Goal: Task Accomplishment & Management: Manage account settings

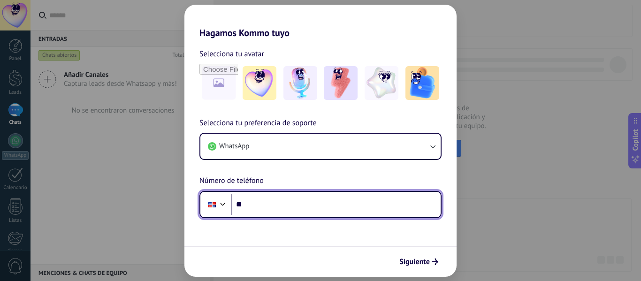
click at [346, 202] on input "**" at bounding box center [335, 205] width 209 height 22
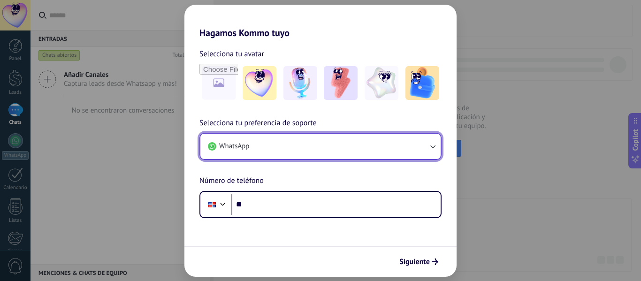
click at [319, 148] on button "WhatsApp" at bounding box center [320, 146] width 240 height 25
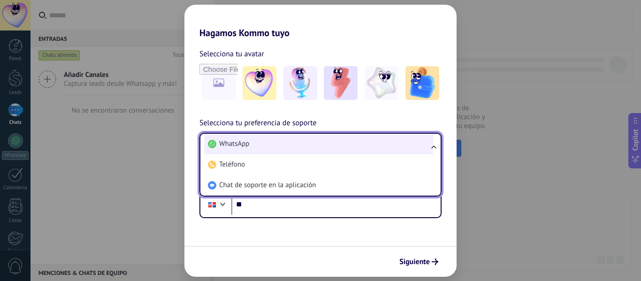
click at [319, 148] on li "WhatsApp" at bounding box center [318, 144] width 229 height 21
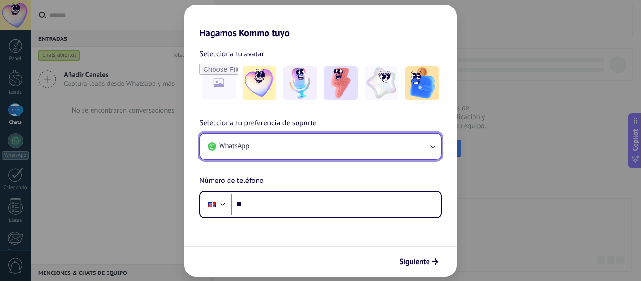
click at [241, 145] on span "WhatsApp" at bounding box center [234, 146] width 30 height 9
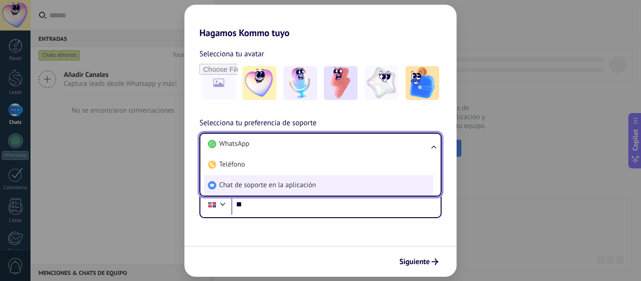
click at [250, 181] on span "Chat de soporte en la aplicación" at bounding box center [267, 185] width 97 height 9
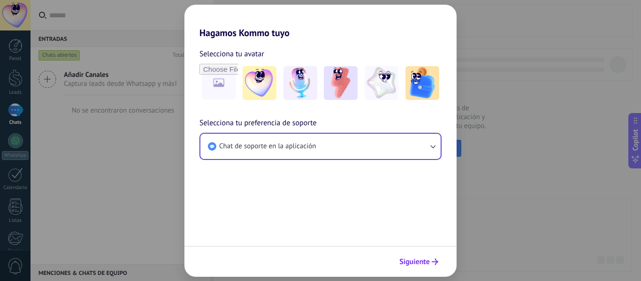
click at [418, 258] on span "Siguiente" at bounding box center [414, 261] width 30 height 7
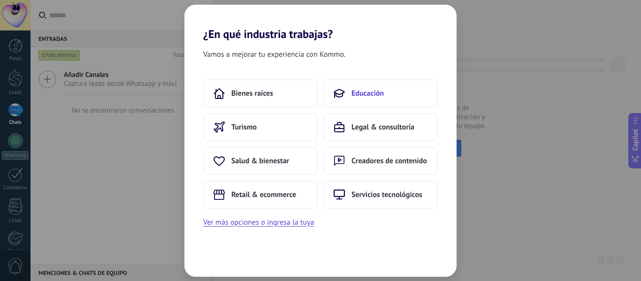
click at [337, 100] on button "Educación" at bounding box center [380, 93] width 114 height 28
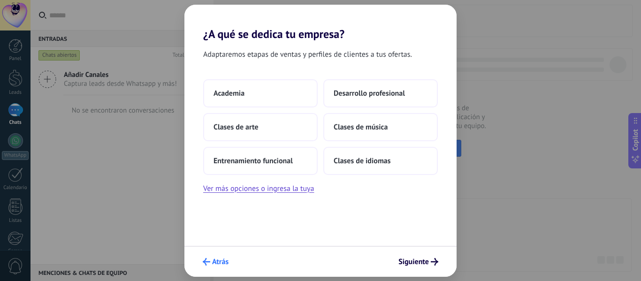
click at [232, 262] on button "Atrás" at bounding box center [215, 262] width 34 height 16
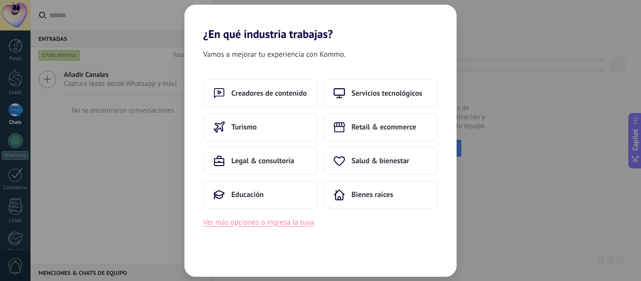
click at [216, 224] on button "Ver más opciones o ingresa la tuya" at bounding box center [258, 222] width 111 height 12
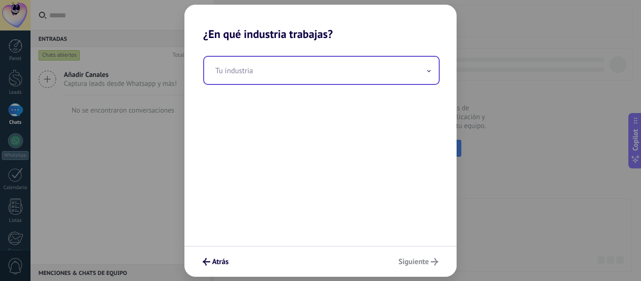
click at [258, 76] on input "text" at bounding box center [321, 70] width 235 height 27
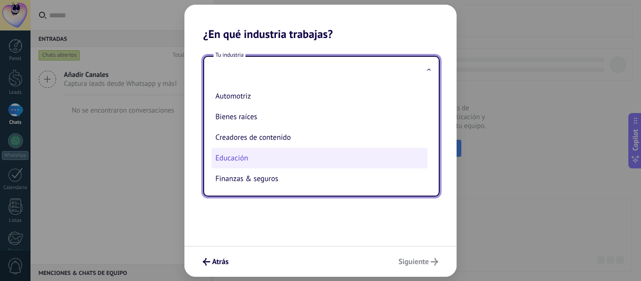
click at [245, 159] on li "Educación" at bounding box center [320, 158] width 216 height 21
type input "*********"
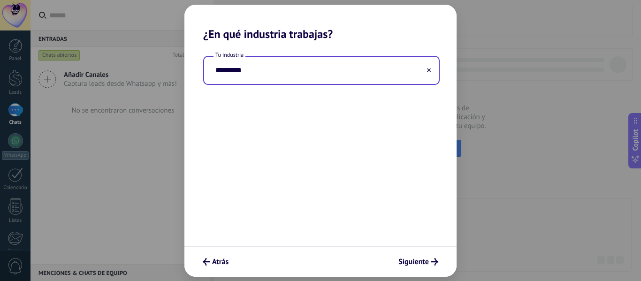
click at [269, 77] on input "*********" at bounding box center [321, 70] width 235 height 27
click at [354, 74] on input "*********" at bounding box center [321, 70] width 235 height 27
click at [427, 73] on button at bounding box center [428, 70] width 5 height 9
click at [374, 72] on input "text" at bounding box center [321, 70] width 235 height 27
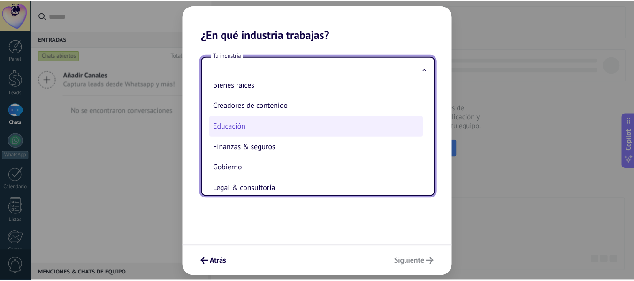
scroll to position [31, 0]
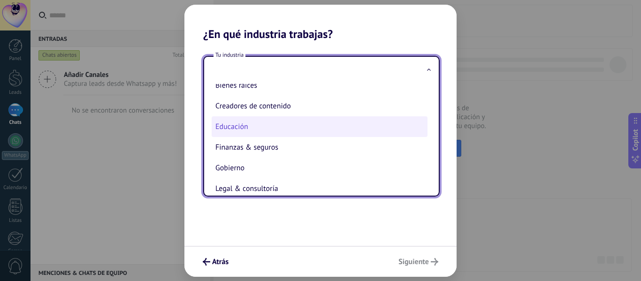
click at [272, 121] on li "Educación" at bounding box center [320, 126] width 216 height 21
type input "*********"
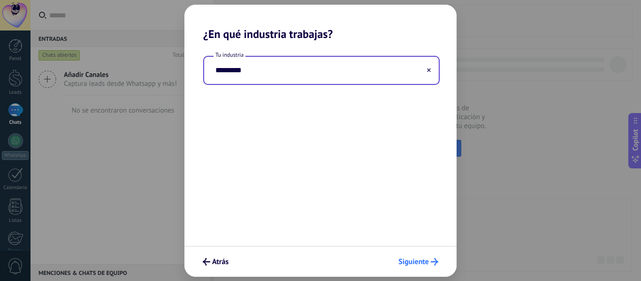
click at [414, 260] on span "Siguiente" at bounding box center [413, 261] width 30 height 7
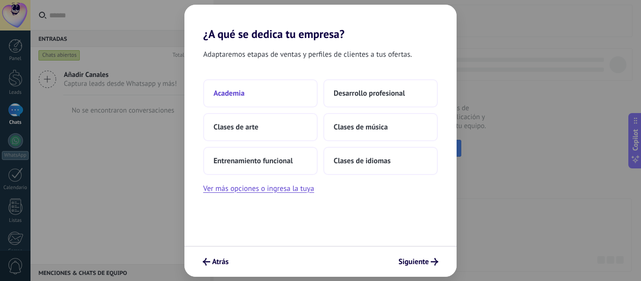
click at [298, 96] on button "Academia" at bounding box center [260, 93] width 114 height 28
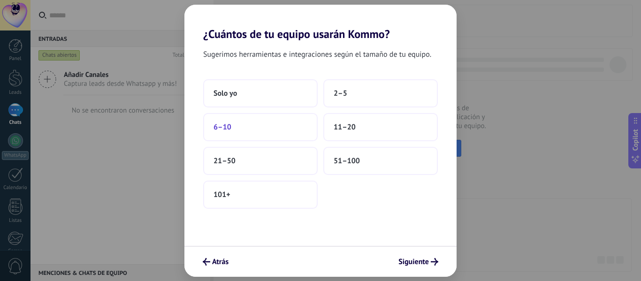
click at [270, 125] on button "6–10" at bounding box center [260, 127] width 114 height 28
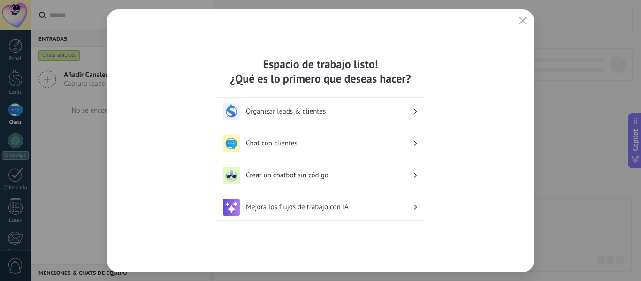
click at [361, 106] on div "Organizar leads & clientes" at bounding box center [320, 111] width 195 height 17
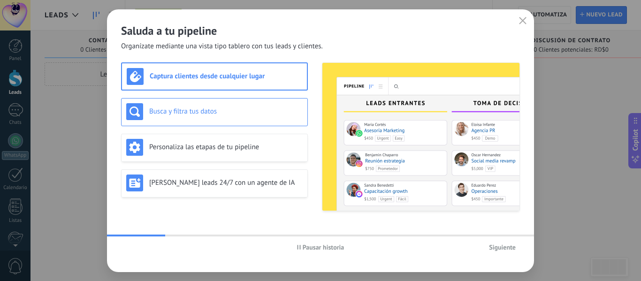
click at [230, 116] on div "Busca y filtra tus datos" at bounding box center [214, 111] width 176 height 17
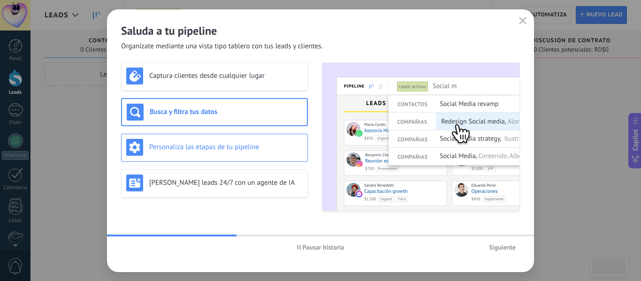
click at [227, 147] on h3 "Personaliza las etapas de tu pipeline" at bounding box center [225, 147] width 153 height 9
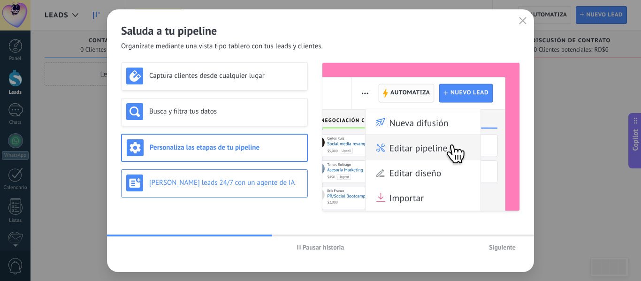
click at [214, 190] on div "[PERSON_NAME] leads 24/7 con un agente de IA" at bounding box center [214, 182] width 176 height 17
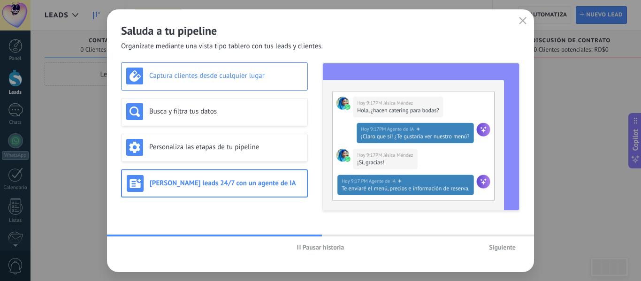
click at [240, 73] on h3 "Captura clientes desde cualquier lugar" at bounding box center [225, 75] width 153 height 9
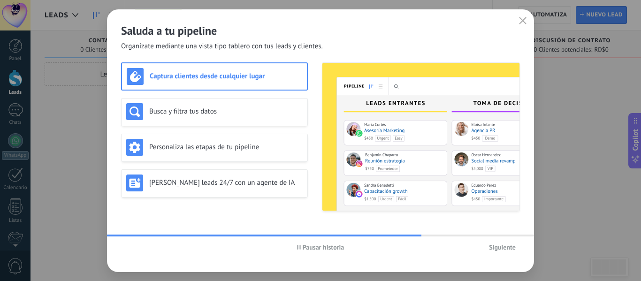
click at [499, 244] on span "Siguiente" at bounding box center [502, 247] width 27 height 7
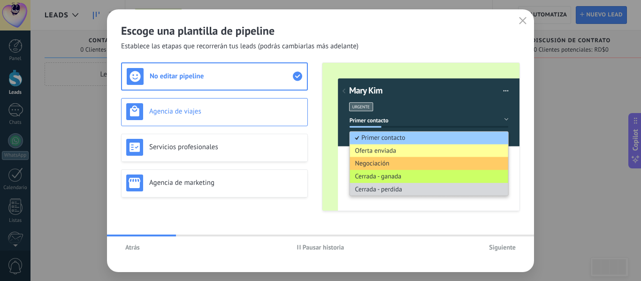
click at [226, 111] on h3 "Agencia de viajes" at bounding box center [225, 111] width 153 height 9
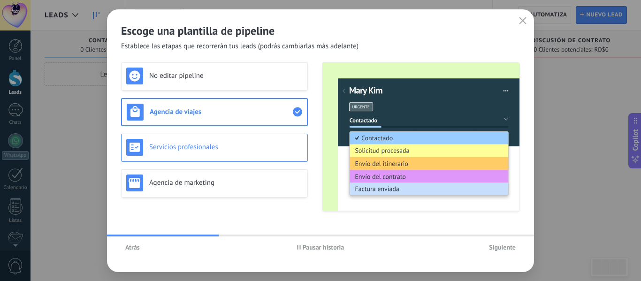
click at [219, 144] on h3 "Servicios profesionales" at bounding box center [225, 147] width 153 height 9
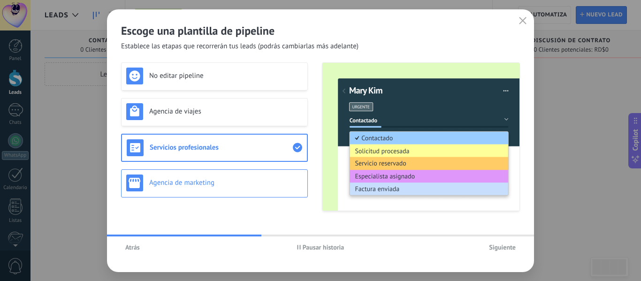
click at [212, 179] on h3 "Agencia de marketing" at bounding box center [225, 182] width 153 height 9
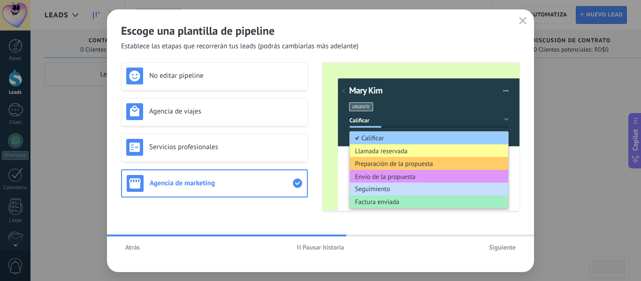
click at [510, 241] on button "Siguiente" at bounding box center [501, 247] width 35 height 14
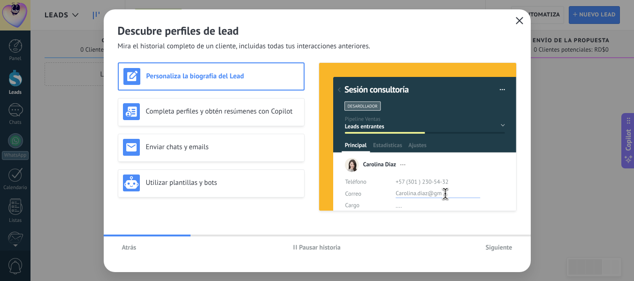
click at [522, 19] on icon "button" at bounding box center [519, 21] width 8 height 8
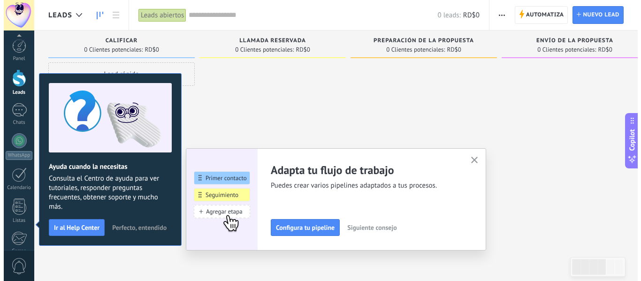
scroll to position [109, 0]
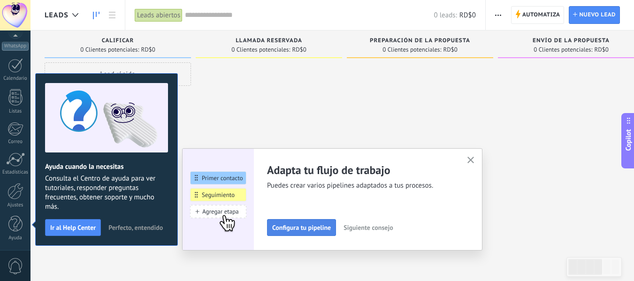
click at [321, 229] on span "Configura tu pipeline" at bounding box center [301, 227] width 59 height 7
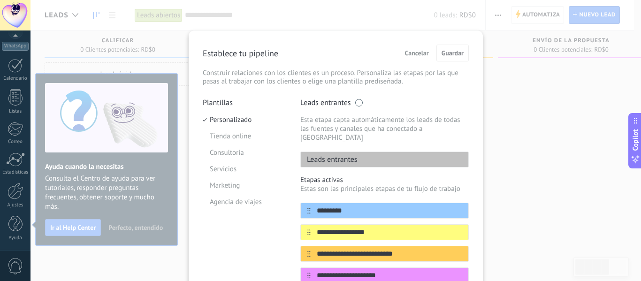
click at [341, 155] on p "Leads entrantes" at bounding box center [329, 159] width 57 height 9
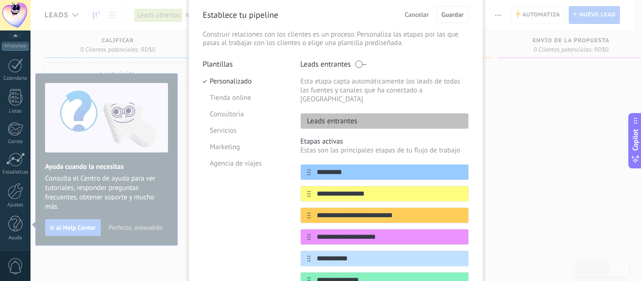
scroll to position [54, 0]
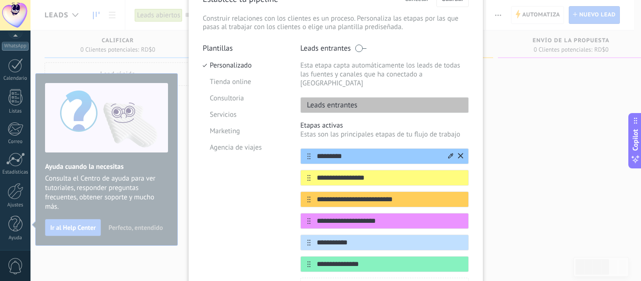
click at [337, 151] on input "*********" at bounding box center [378, 156] width 136 height 10
click at [345, 151] on input "*********" at bounding box center [378, 156] width 136 height 10
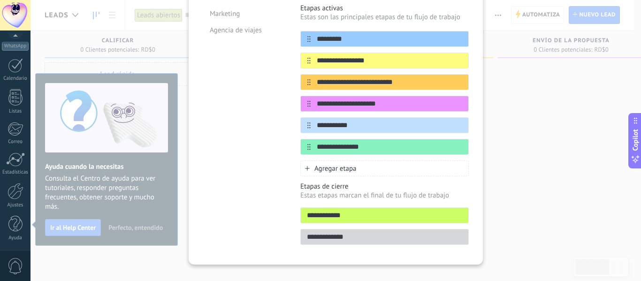
scroll to position [177, 0]
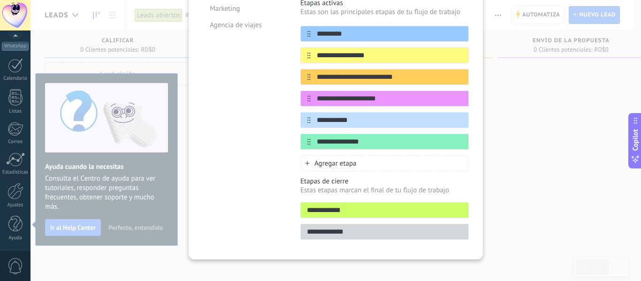
click at [574, 127] on div "**********" at bounding box center [335, 140] width 610 height 281
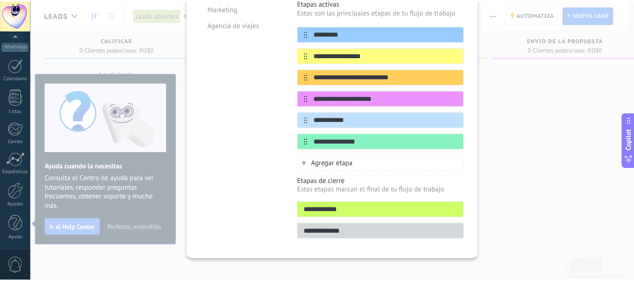
scroll to position [0, 0]
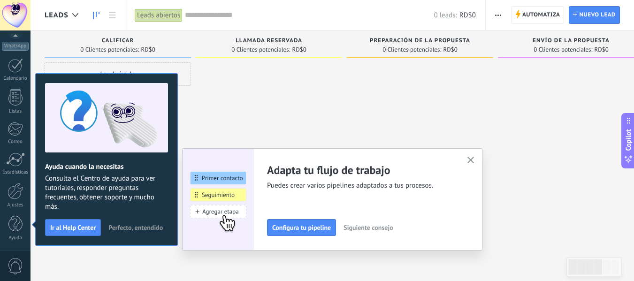
click at [137, 220] on button "Perfecto, entendido" at bounding box center [135, 227] width 63 height 14
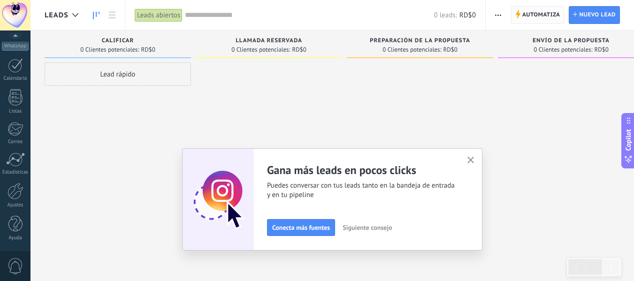
click at [537, 22] on span "Automatiza" at bounding box center [541, 15] width 38 height 17
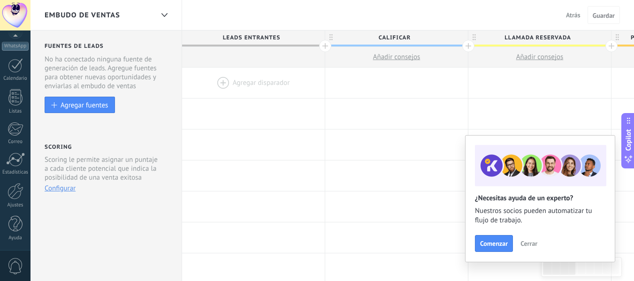
click at [530, 238] on button "Cerrar" at bounding box center [528, 243] width 25 height 14
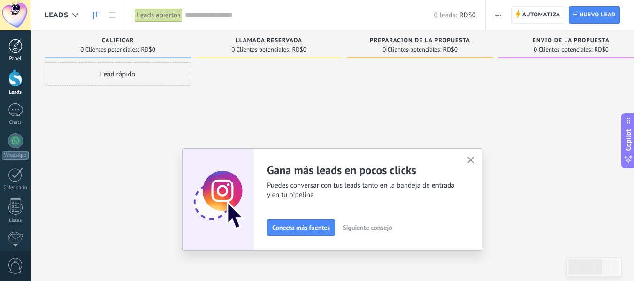
click at [15, 54] on link "Panel" at bounding box center [15, 50] width 30 height 23
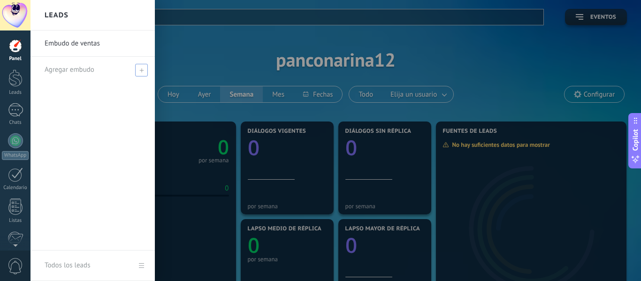
click at [142, 69] on icon at bounding box center [141, 70] width 4 height 4
click at [112, 71] on input "text" at bounding box center [89, 69] width 88 height 15
type input "*******"
click at [142, 70] on span at bounding box center [142, 70] width 8 height 7
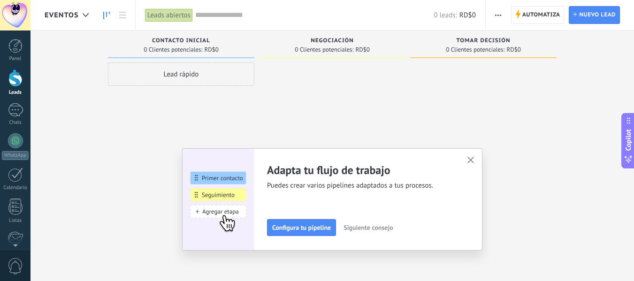
click at [359, 228] on span "Siguiente consejo" at bounding box center [367, 227] width 49 height 7
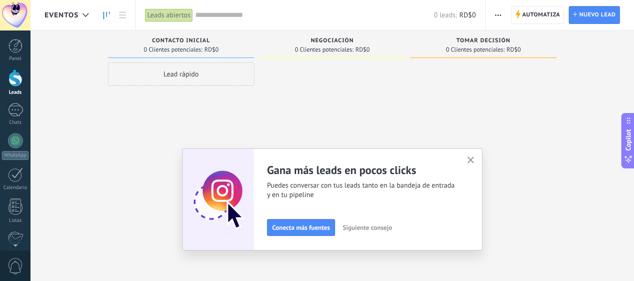
click at [359, 228] on span "Siguiente consejo" at bounding box center [366, 227] width 49 height 7
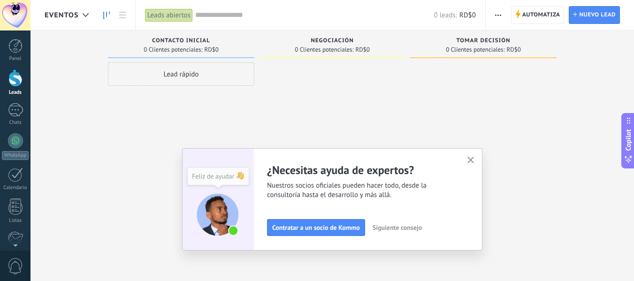
click at [394, 228] on span "Siguiente consejo" at bounding box center [396, 227] width 49 height 7
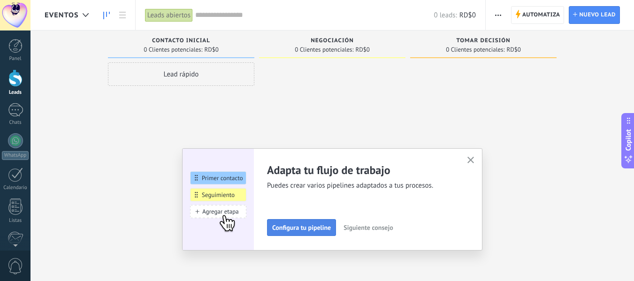
click at [288, 221] on button "Configura tu pipeline" at bounding box center [301, 227] width 69 height 17
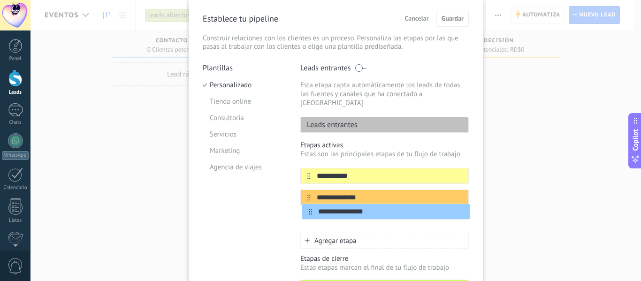
scroll to position [39, 0]
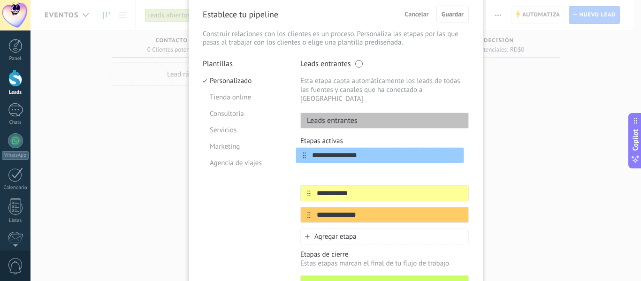
drag, startPoint x: 308, startPoint y: 202, endPoint x: 310, endPoint y: 160, distance: 41.8
click at [310, 164] on div "**********" at bounding box center [384, 193] width 168 height 59
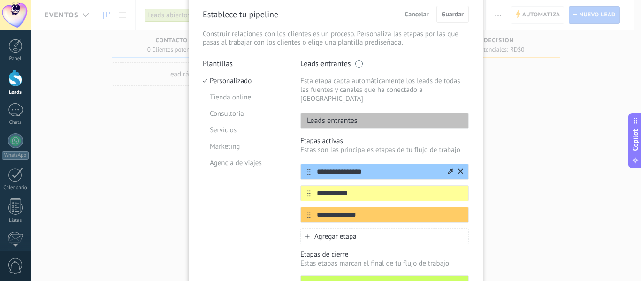
click at [449, 168] on icon at bounding box center [450, 171] width 5 height 6
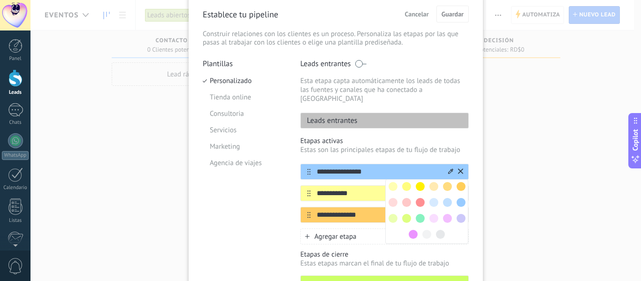
click at [449, 168] on icon at bounding box center [450, 171] width 5 height 6
click at [364, 189] on input "**********" at bounding box center [378, 194] width 136 height 10
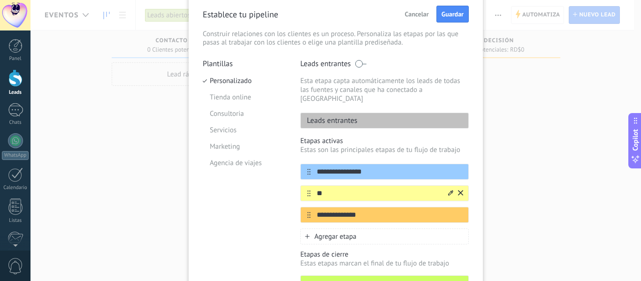
type input "*"
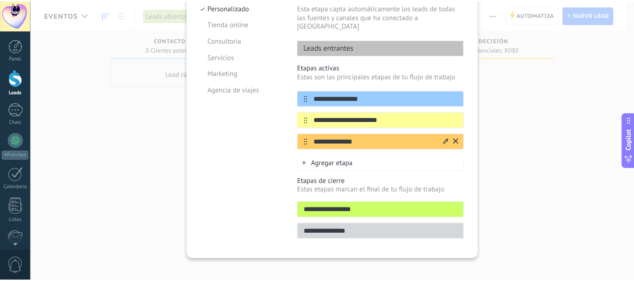
scroll to position [0, 0]
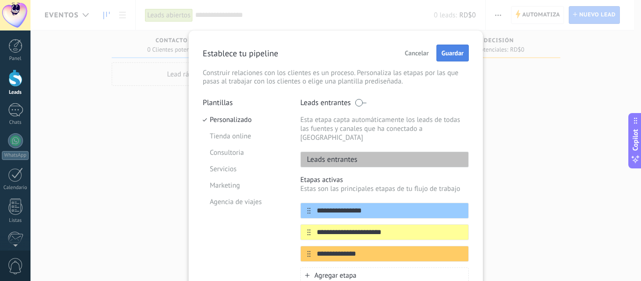
type input "**********"
click at [455, 51] on span "Guardar" at bounding box center [452, 53] width 22 height 7
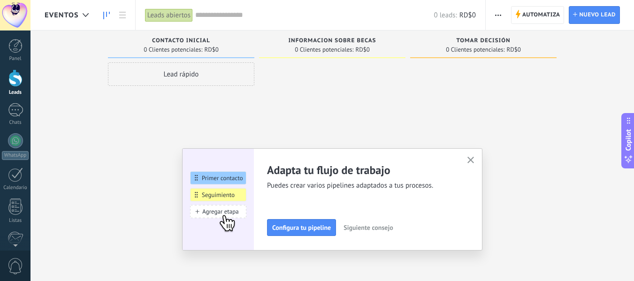
click at [339, 70] on div at bounding box center [332, 141] width 146 height 159
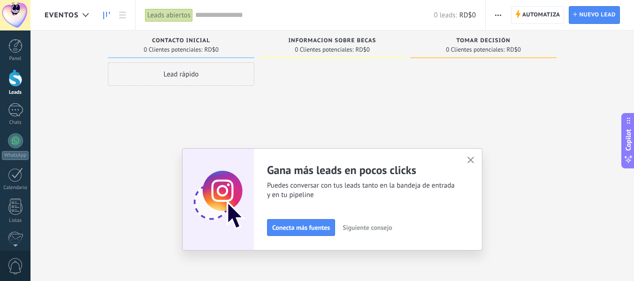
click at [469, 155] on button "button" at bounding box center [471, 160] width 12 height 13
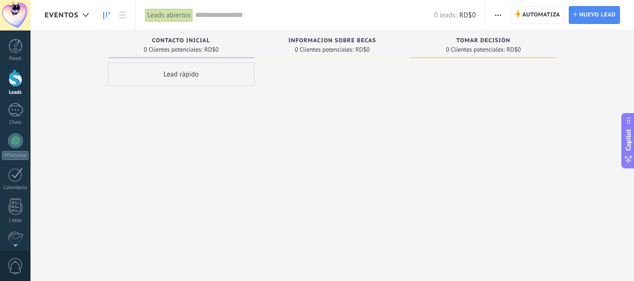
click at [496, 16] on span "button" at bounding box center [498, 15] width 6 height 18
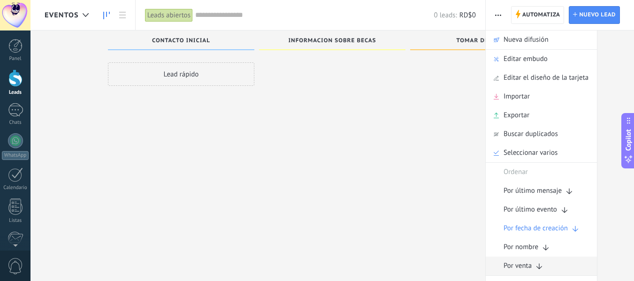
scroll to position [16, 0]
click at [352, 113] on div at bounding box center [332, 125] width 146 height 159
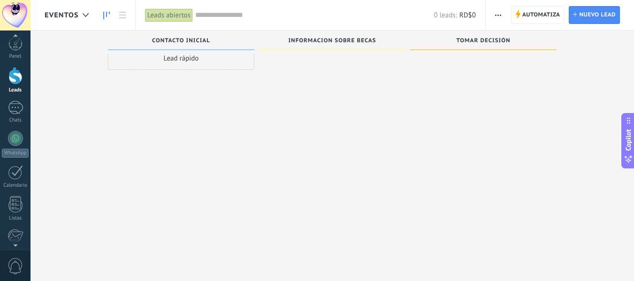
scroll to position [0, 0]
click at [85, 13] on icon at bounding box center [86, 15] width 6 height 4
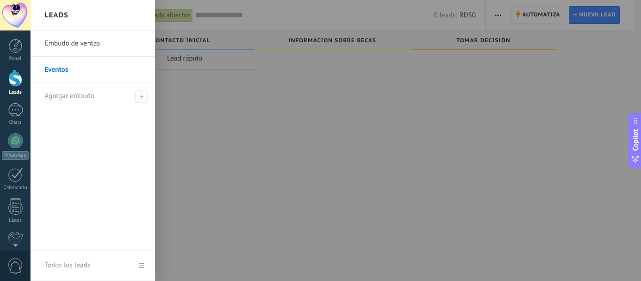
click at [85, 13] on div "Leads" at bounding box center [92, 15] width 124 height 30
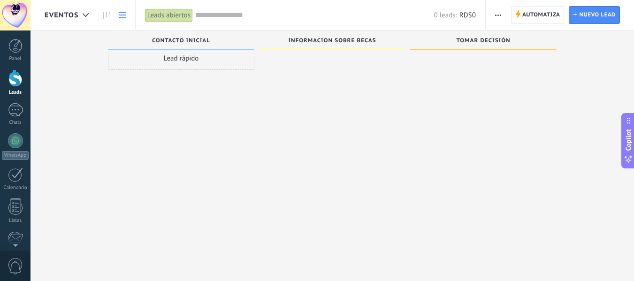
click at [120, 9] on link at bounding box center [122, 15] width 16 height 18
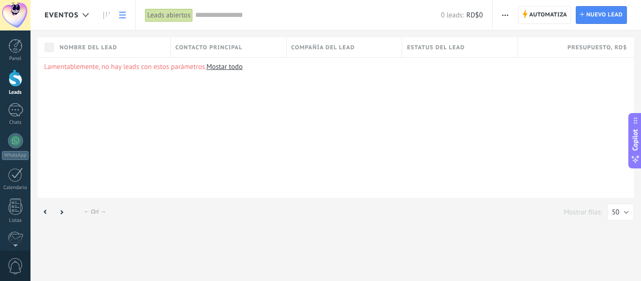
click at [120, 9] on link at bounding box center [122, 15] width 16 height 18
click at [16, 43] on div at bounding box center [15, 46] width 14 height 14
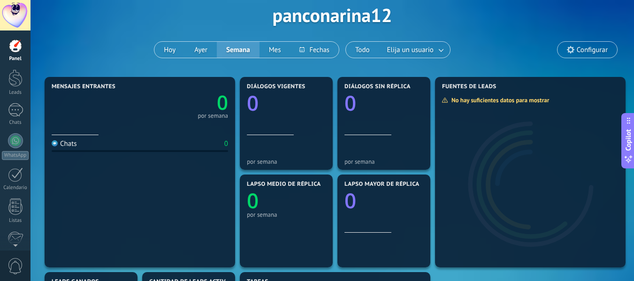
scroll to position [45, 0]
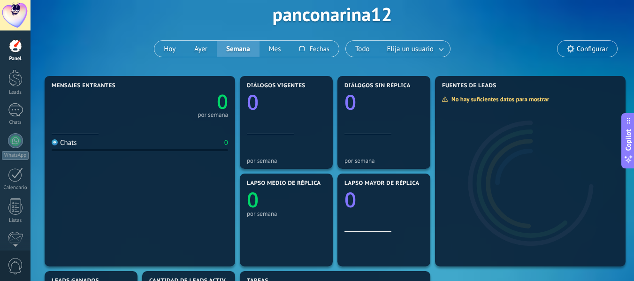
click at [575, 43] on span "Configurar" at bounding box center [587, 49] width 60 height 16
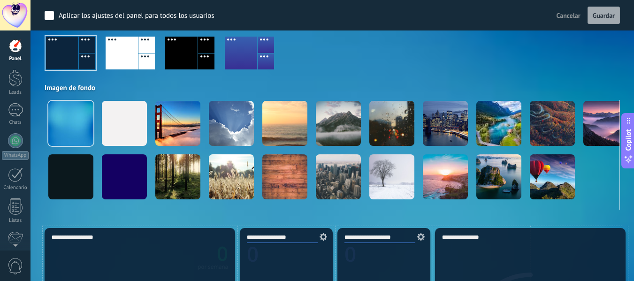
scroll to position [89, 0]
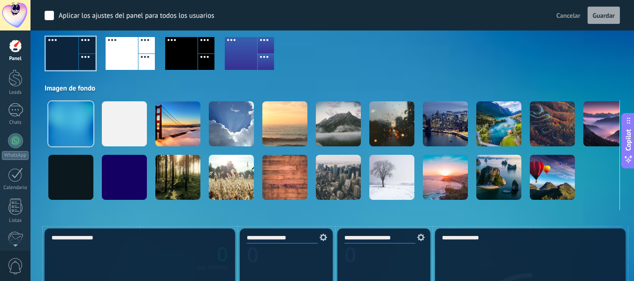
click at [566, 15] on span "Cancelar" at bounding box center [568, 15] width 24 height 8
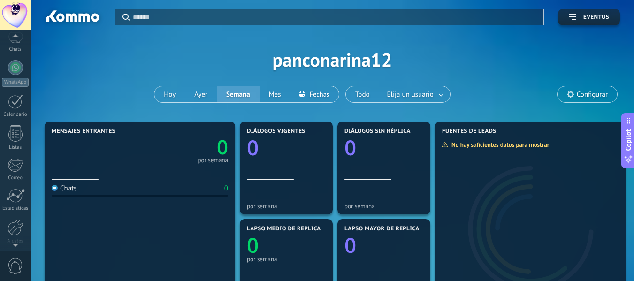
scroll to position [109, 0]
click at [10, 203] on div "Ajustes" at bounding box center [15, 205] width 27 height 6
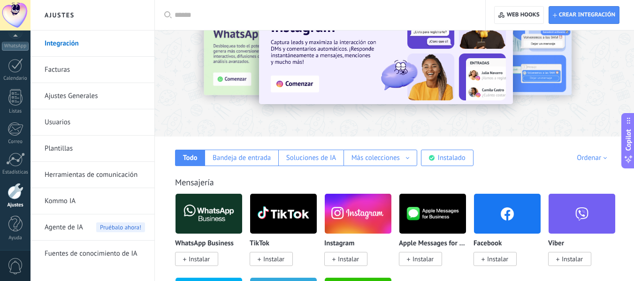
scroll to position [48, 0]
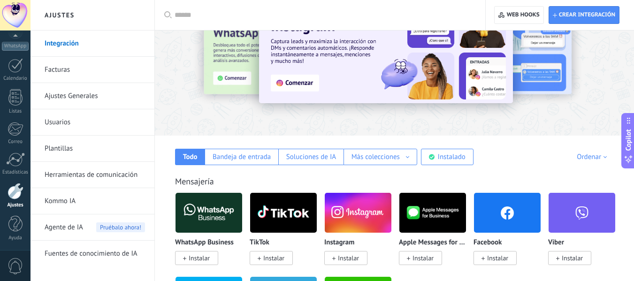
click at [83, 37] on link "Integración" at bounding box center [95, 43] width 100 height 26
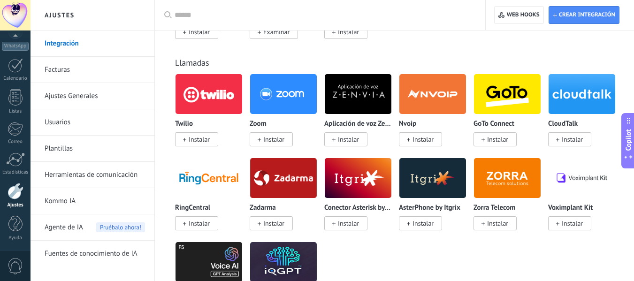
scroll to position [1208, 0]
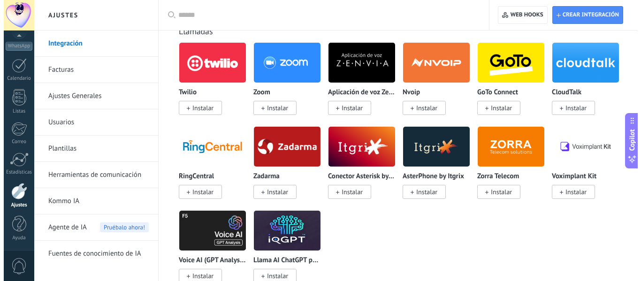
scroll to position [1239, 0]
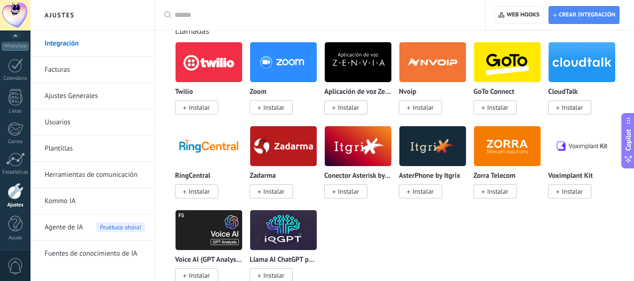
click at [352, 189] on span "Instalar" at bounding box center [348, 191] width 21 height 8
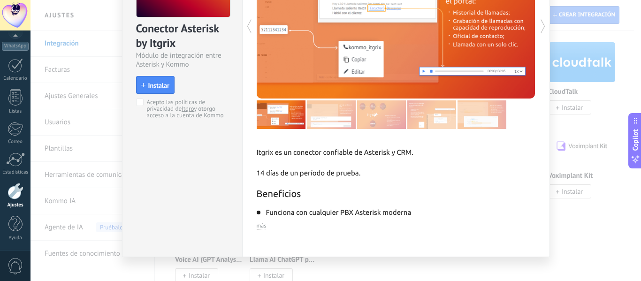
scroll to position [105, 0]
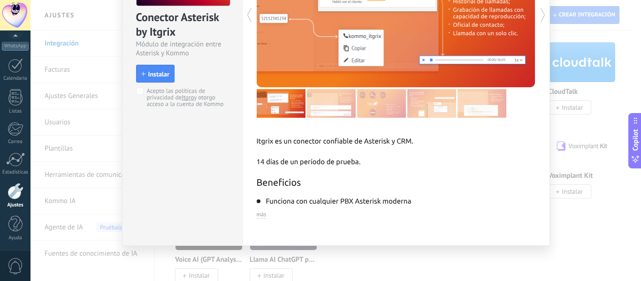
click at [261, 216] on span "más" at bounding box center [262, 214] width 10 height 7
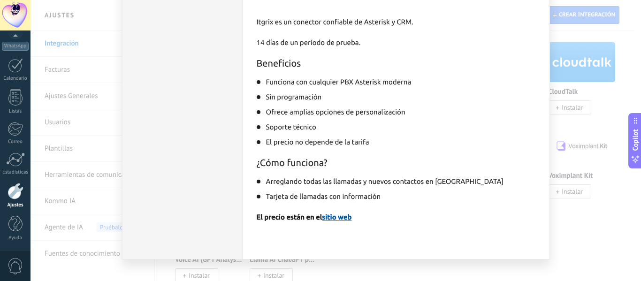
scroll to position [237, 0]
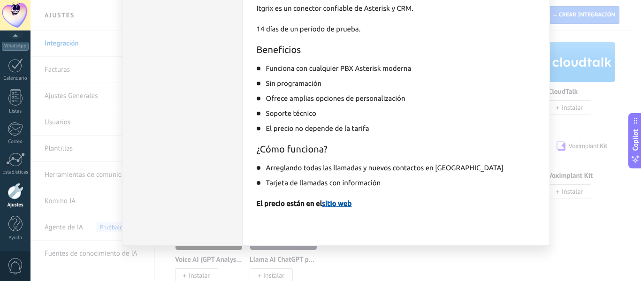
click at [331, 203] on link "sitio web" at bounding box center [337, 203] width 30 height 8
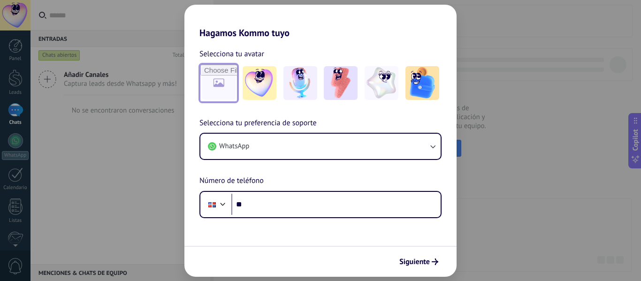
click at [201, 82] on input "file" at bounding box center [218, 83] width 37 height 37
type input "**********"
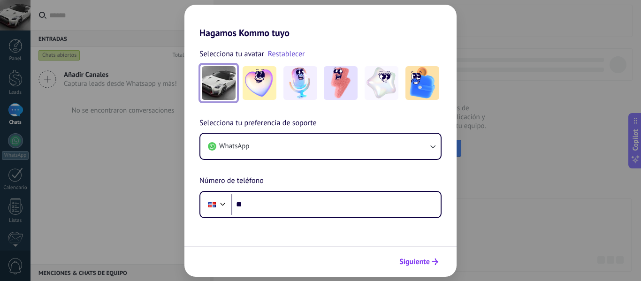
click at [418, 261] on span "Siguiente" at bounding box center [414, 261] width 30 height 7
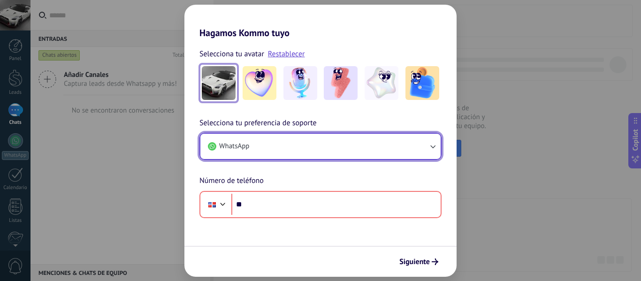
click at [256, 147] on button "WhatsApp" at bounding box center [320, 146] width 240 height 25
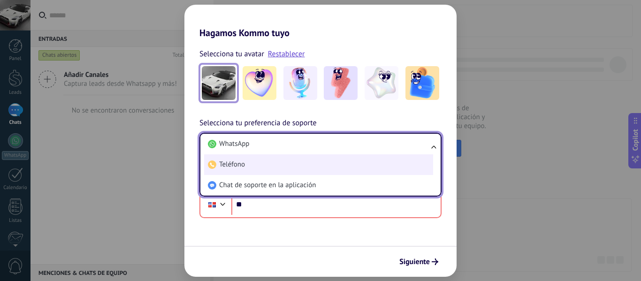
click at [243, 168] on span "Teléfono" at bounding box center [232, 164] width 26 height 9
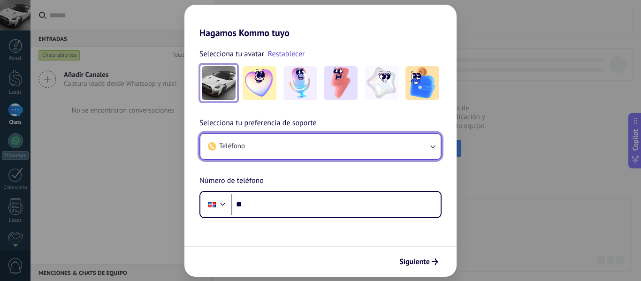
click at [253, 147] on button "Teléfono" at bounding box center [320, 146] width 240 height 25
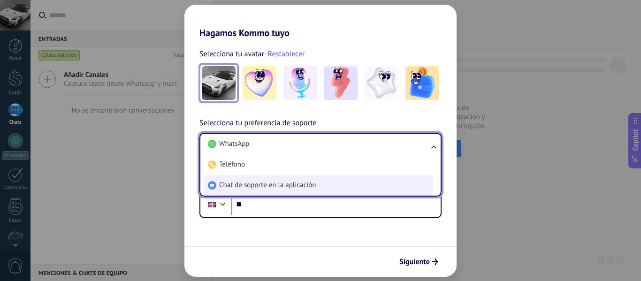
click at [246, 182] on span "Chat de soporte en la aplicación" at bounding box center [267, 185] width 97 height 9
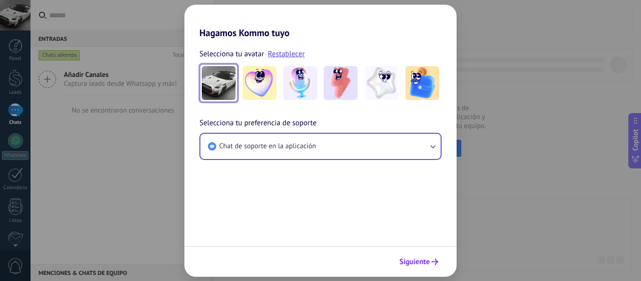
click at [398, 267] on button "Siguiente" at bounding box center [418, 262] width 47 height 16
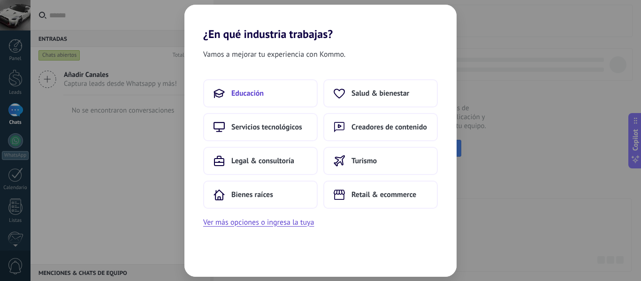
drag, startPoint x: 282, startPoint y: 90, endPoint x: 232, endPoint y: 99, distance: 51.1
click at [232, 99] on button "Educación" at bounding box center [260, 93] width 114 height 28
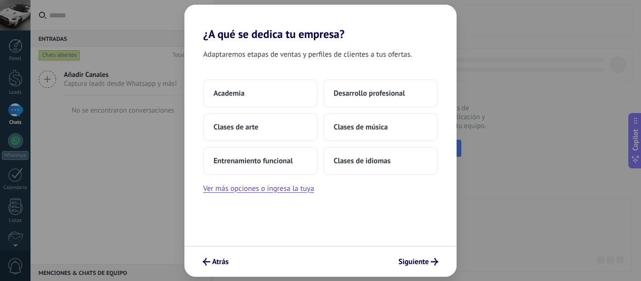
click at [232, 99] on button "Academia" at bounding box center [260, 93] width 114 height 28
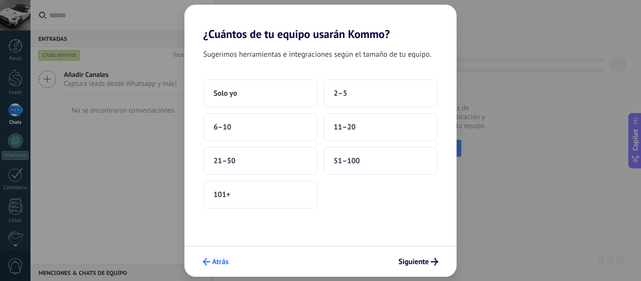
click at [217, 267] on button "Atrás" at bounding box center [215, 262] width 34 height 16
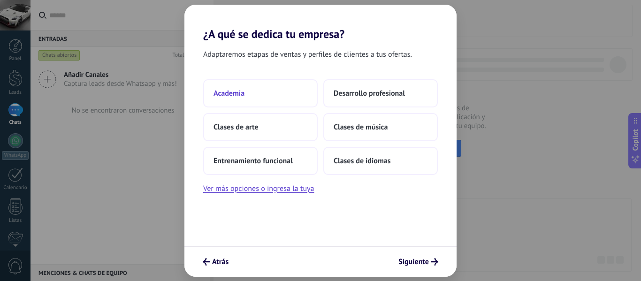
click at [227, 89] on span "Academia" at bounding box center [228, 93] width 31 height 9
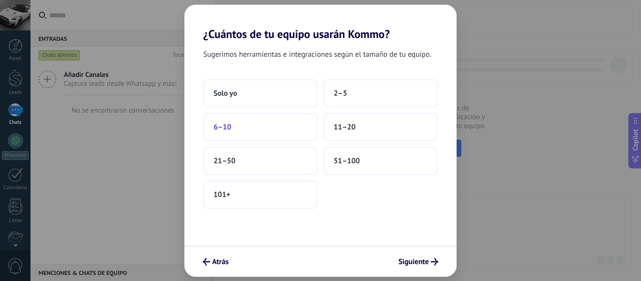
click at [267, 121] on button "6–10" at bounding box center [260, 127] width 114 height 28
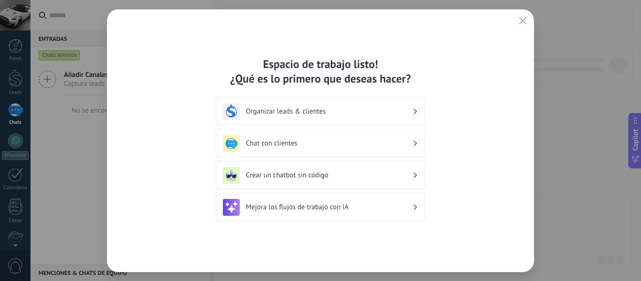
click at [310, 108] on h3 "Organizar leads & clientes" at bounding box center [329, 111] width 167 height 9
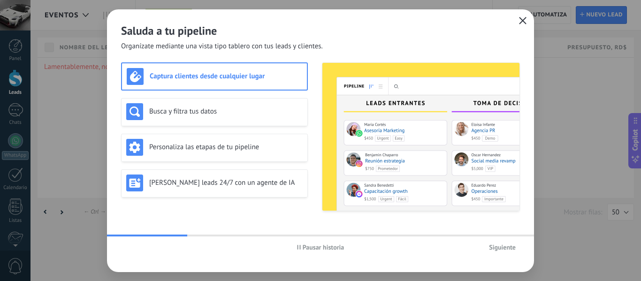
click at [528, 19] on button "button" at bounding box center [522, 21] width 12 height 13
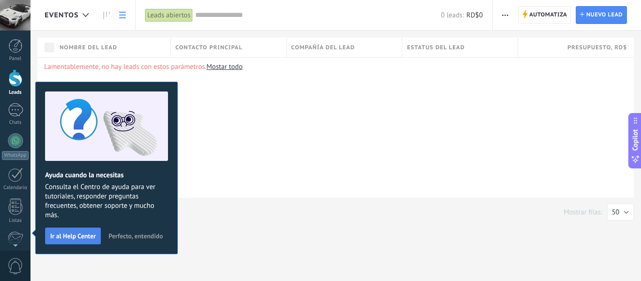
click at [60, 238] on span "Ir al Help Center" at bounding box center [72, 236] width 45 height 7
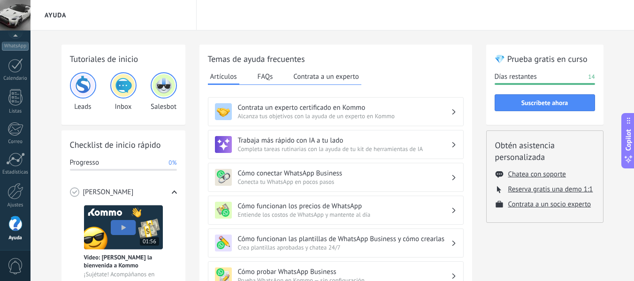
click at [265, 78] on button "FAQs" at bounding box center [265, 76] width 20 height 14
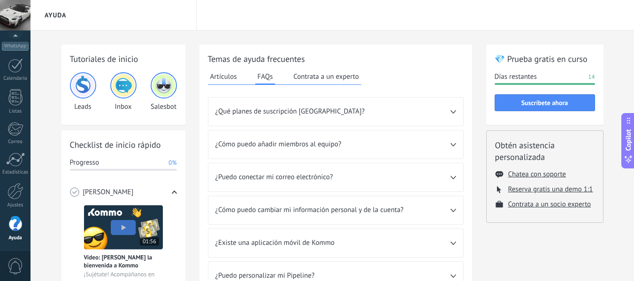
click at [307, 77] on button "Contrata a un experto" at bounding box center [326, 76] width 70 height 14
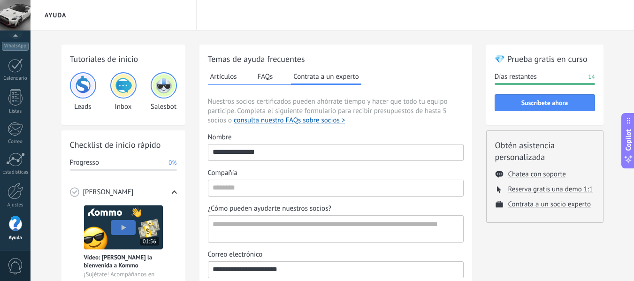
click at [226, 77] on button "Artículos" at bounding box center [223, 76] width 31 height 14
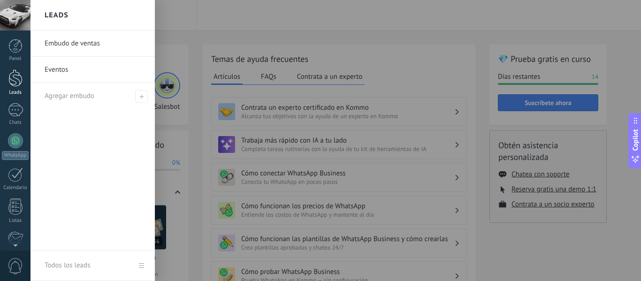
click at [14, 70] on div at bounding box center [15, 77] width 14 height 17
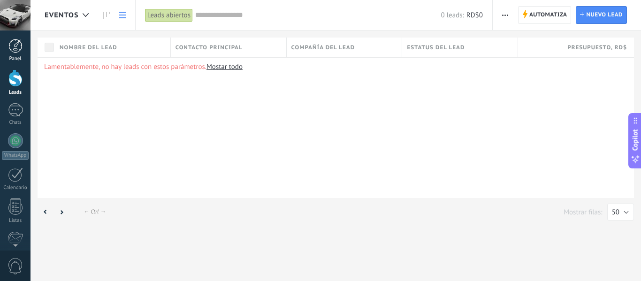
click at [17, 49] on div at bounding box center [15, 46] width 14 height 14
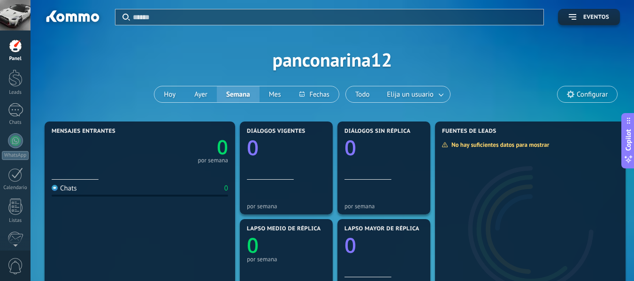
click at [428, 104] on div "Aplicar Eventos panconarina12 Hoy Ayer Semana Mes Todo Elija un usuario Configu…" at bounding box center [332, 59] width 575 height 119
click at [436, 95] on link at bounding box center [441, 94] width 17 height 15
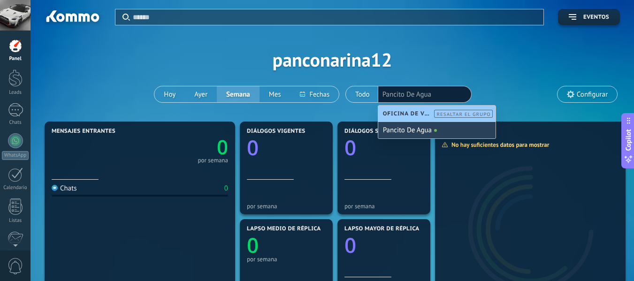
click at [415, 134] on div "Pancito De Agua" at bounding box center [436, 130] width 117 height 16
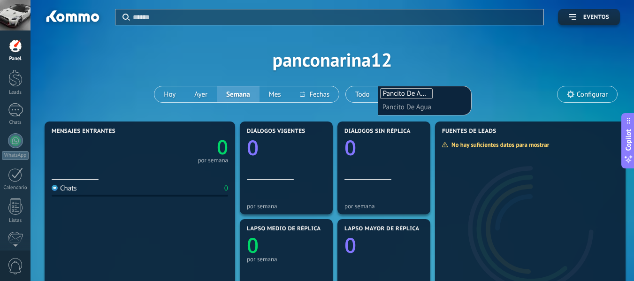
click at [434, 109] on li "Pancito De Agua" at bounding box center [424, 106] width 84 height 13
click at [437, 63] on div "Aplicar Eventos panconarina12 Hoy Ayer Semana Mes Todo Elija un usuario Pancito…" at bounding box center [332, 59] width 575 height 119
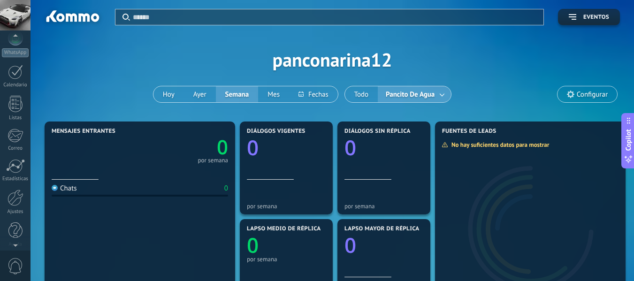
scroll to position [109, 0]
click at [12, 184] on div at bounding box center [16, 191] width 16 height 16
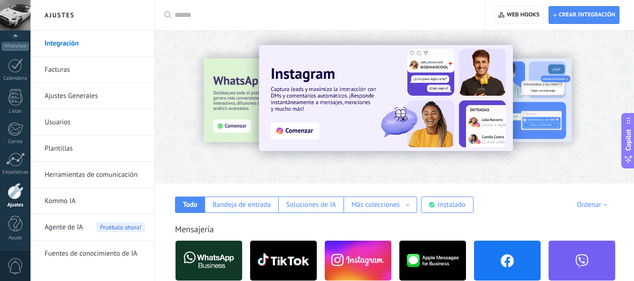
click at [80, 45] on link "Integración" at bounding box center [95, 43] width 100 height 26
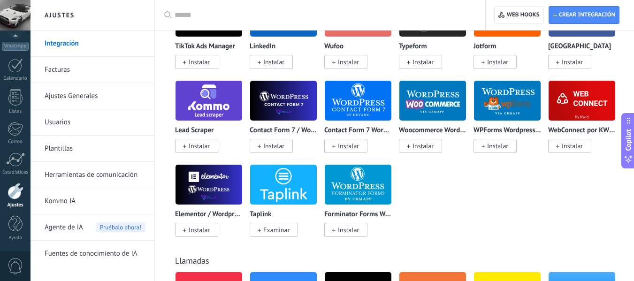
scroll to position [1011, 0]
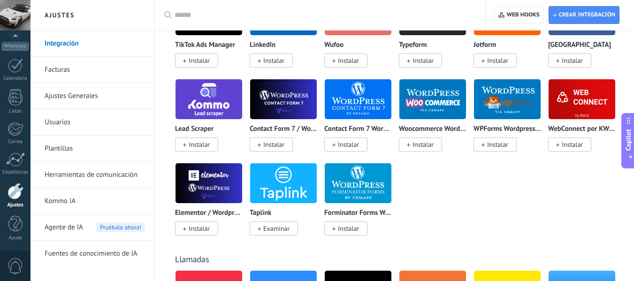
click at [627, 134] on span "Copilot" at bounding box center [627, 140] width 9 height 22
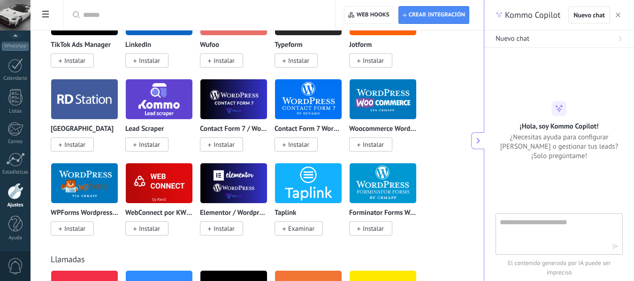
click at [620, 11] on button "button" at bounding box center [617, 14] width 9 height 11
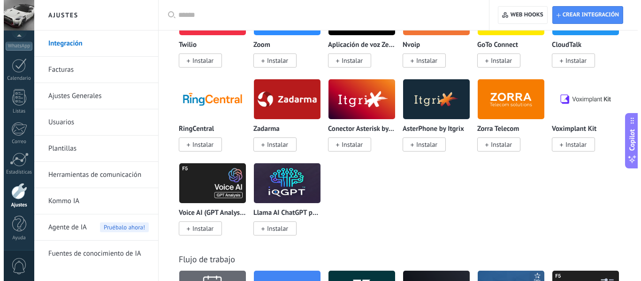
scroll to position [1286, 0]
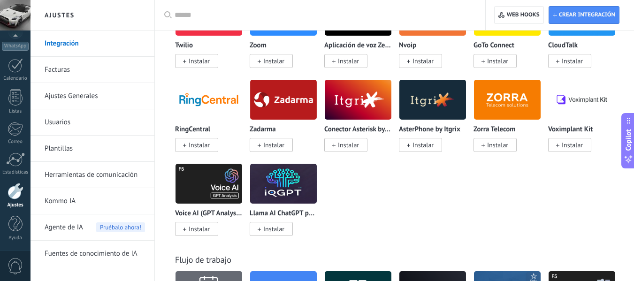
click at [414, 145] on span "Instalar" at bounding box center [422, 145] width 21 height 8
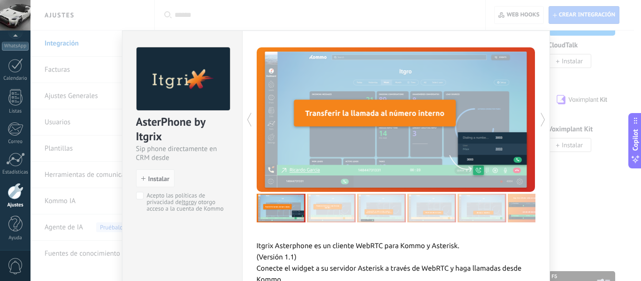
click at [134, 194] on div "AsterPhone by Itgrix Sip phone directamente en CRM desde Itgrix install Instala…" at bounding box center [182, 125] width 120 height 188
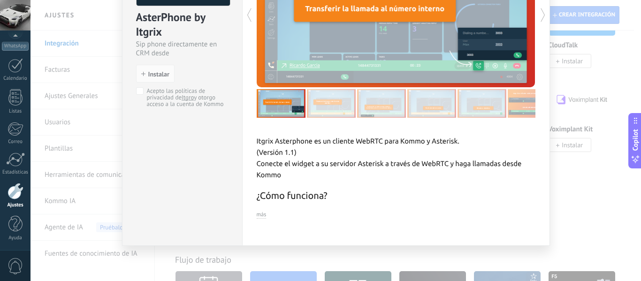
scroll to position [107, 0]
